Goal: Task Accomplishment & Management: Manage account settings

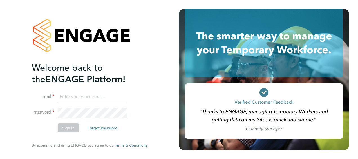
type input "saeeda.khan@justice.gov.uk"
click at [73, 128] on button "Sign In" at bounding box center [68, 127] width 21 height 9
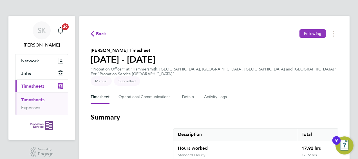
click at [279, 128] on div "Description" at bounding box center [234, 133] width 123 height 11
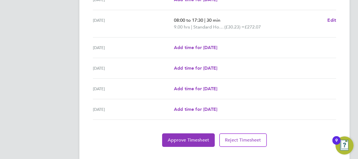
scroll to position [249, 0]
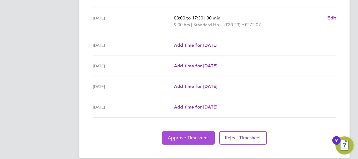
click at [199, 135] on span "Approve Timesheet" at bounding box center [188, 138] width 41 height 6
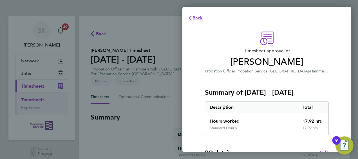
click at [248, 121] on div "Hours worked" at bounding box center [251, 119] width 92 height 12
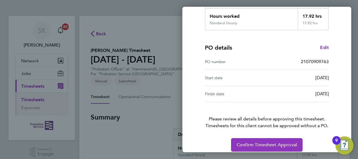
scroll to position [110, 0]
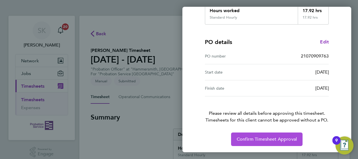
click at [261, 136] on span "Confirm Timesheet Approval" at bounding box center [266, 139] width 60 height 6
